Goal: Navigation & Orientation: Go to known website

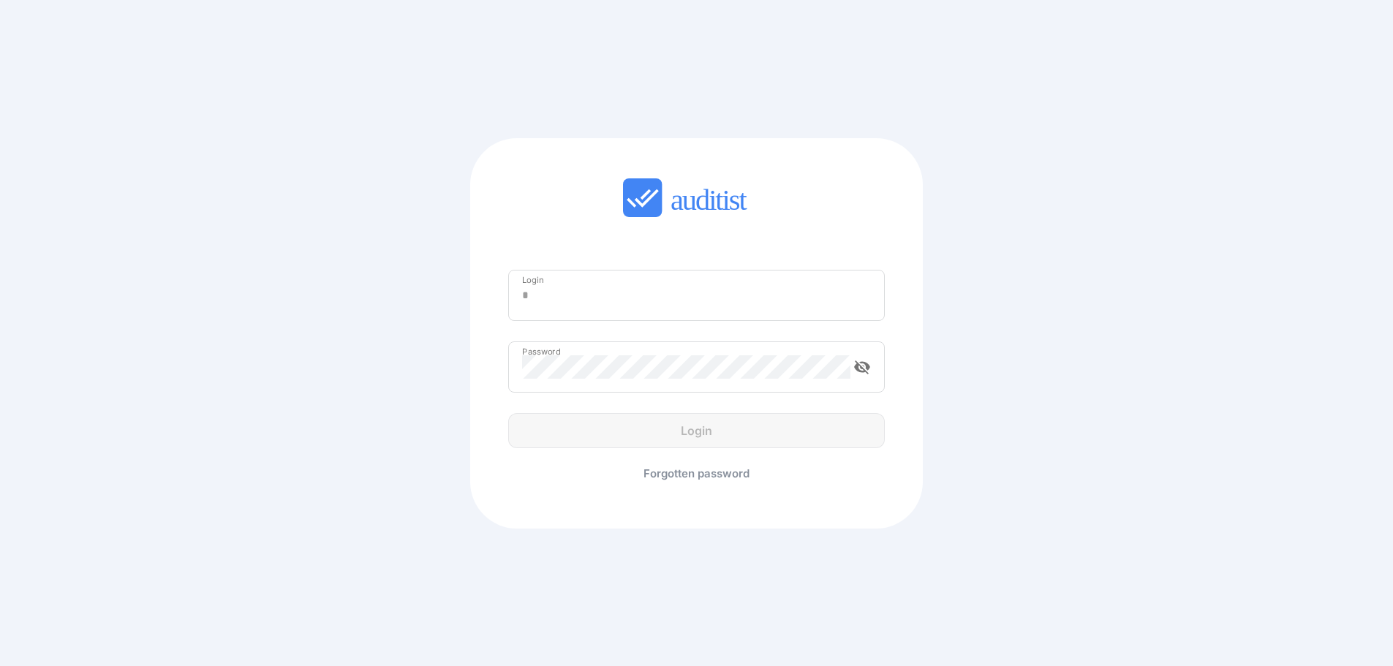
click at [628, 294] on input "Login" at bounding box center [696, 295] width 349 height 23
type input "**********"
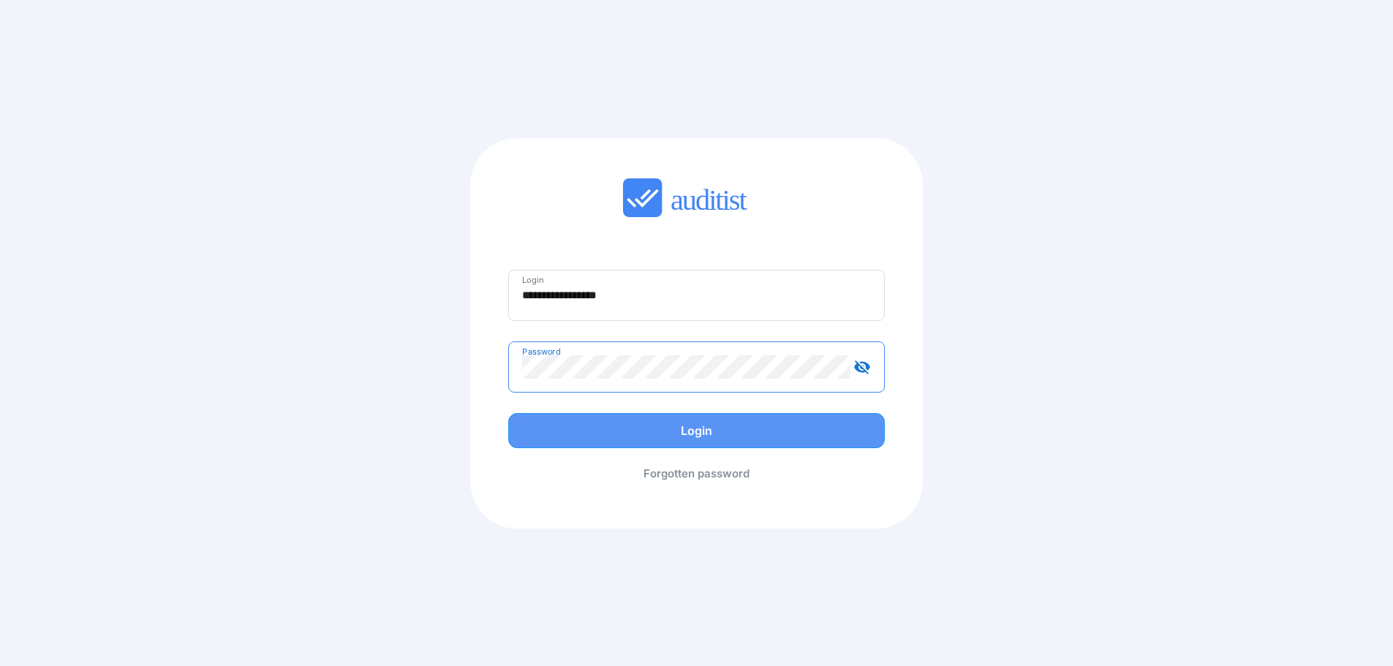
click at [680, 439] on div "Login" at bounding box center [697, 431] width 346 height 18
